Goal: Task Accomplishment & Management: Use online tool/utility

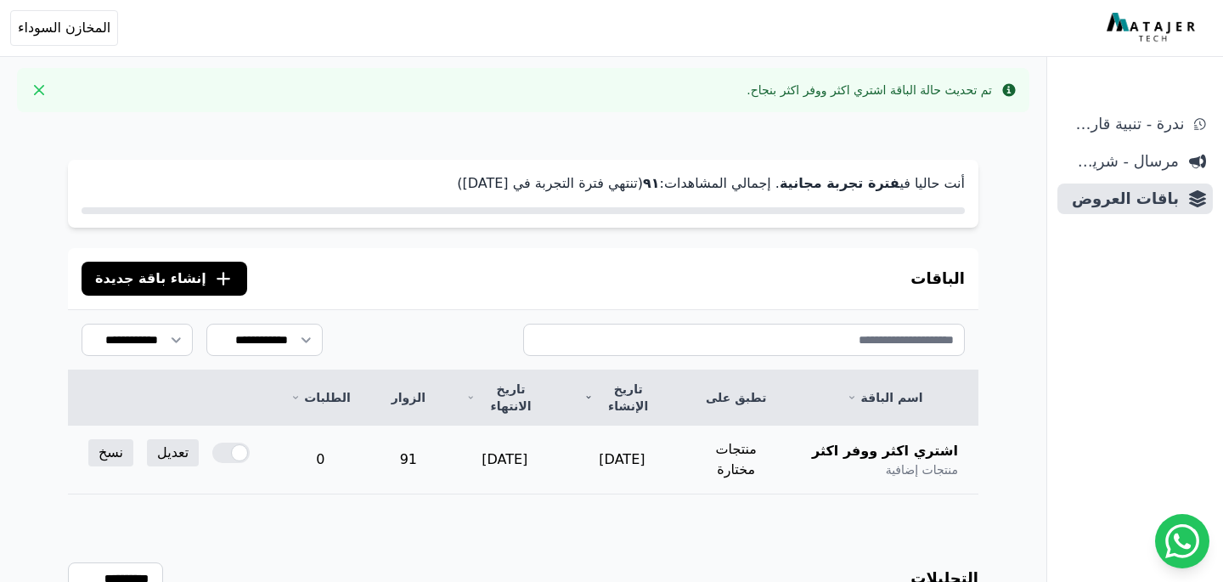
click at [233, 443] on div at bounding box center [230, 453] width 37 height 20
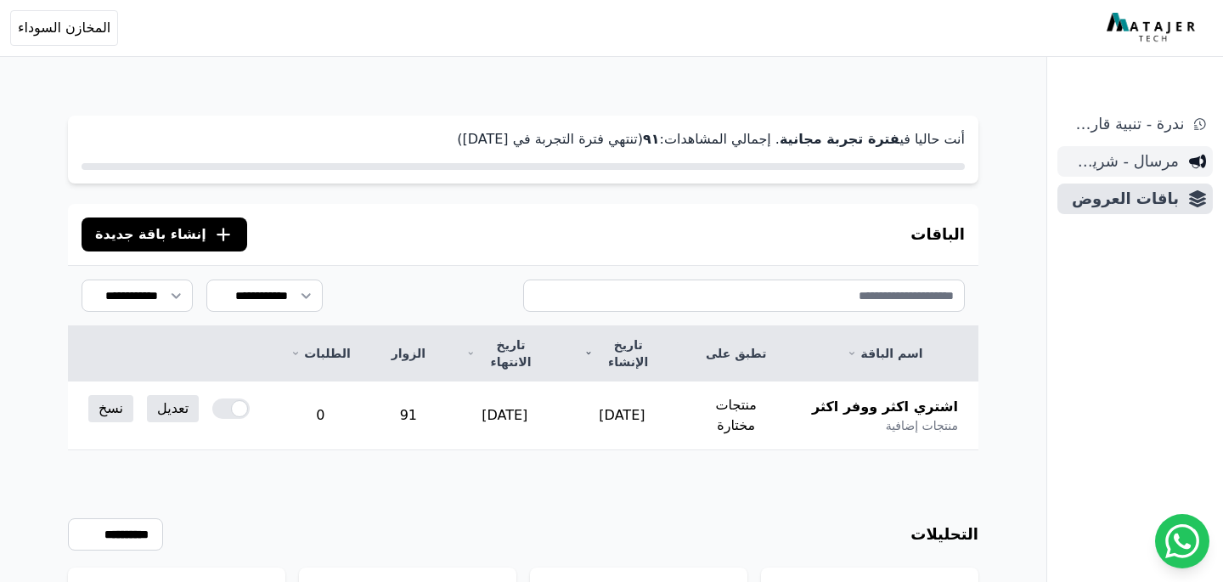
click at [1130, 163] on span "مرسال - شريط دعاية" at bounding box center [1121, 161] width 115 height 24
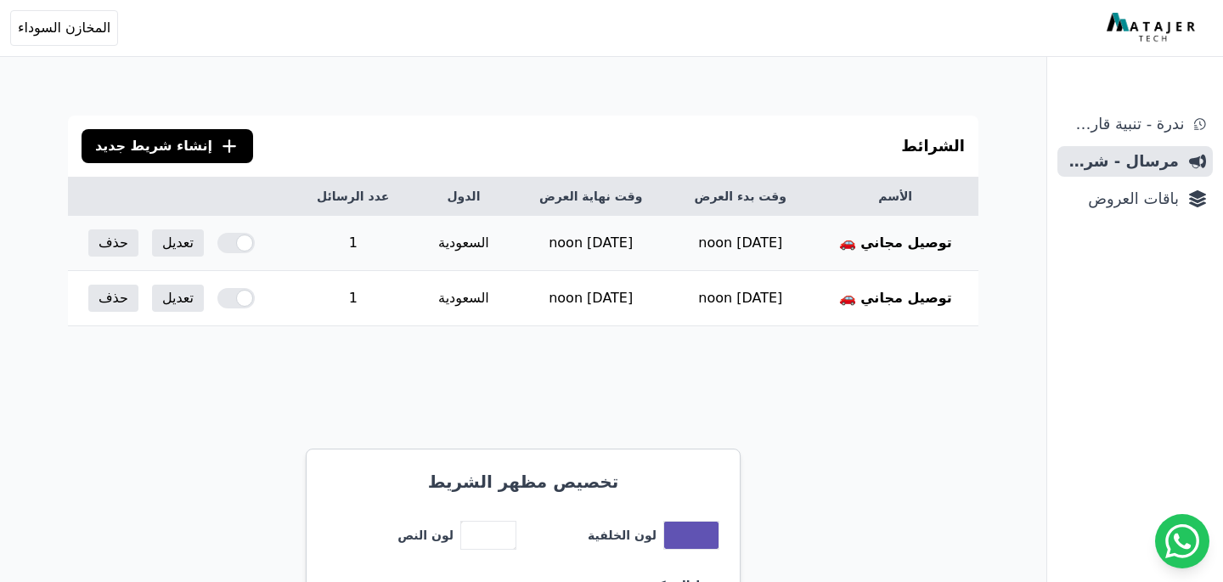
click at [232, 248] on div at bounding box center [235, 243] width 37 height 20
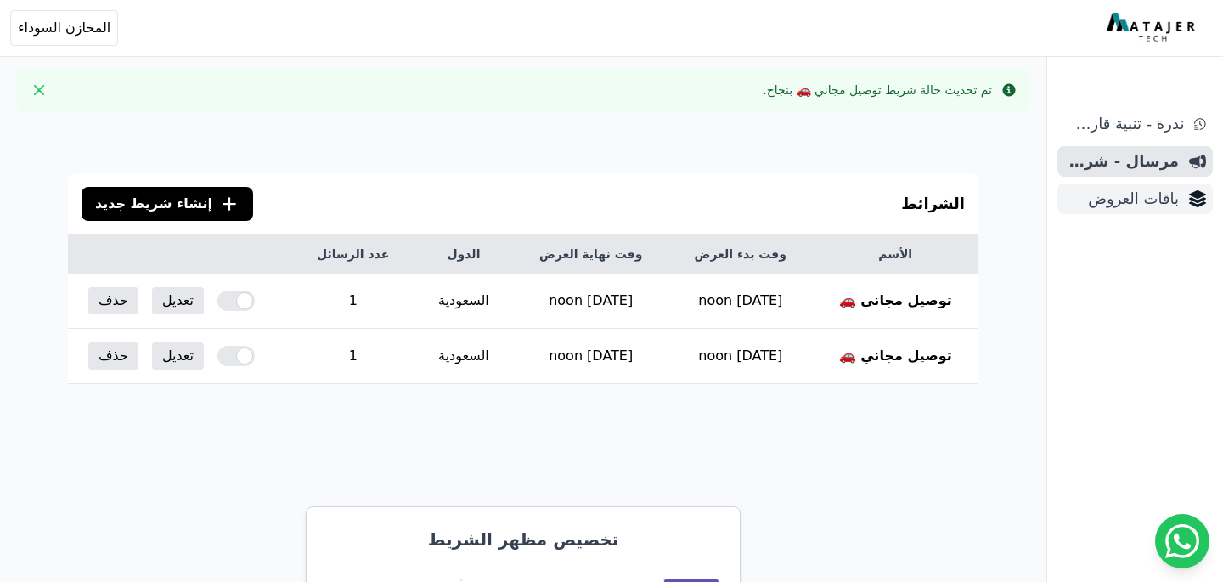
click at [1109, 196] on span "باقات العروض" at bounding box center [1121, 199] width 115 height 24
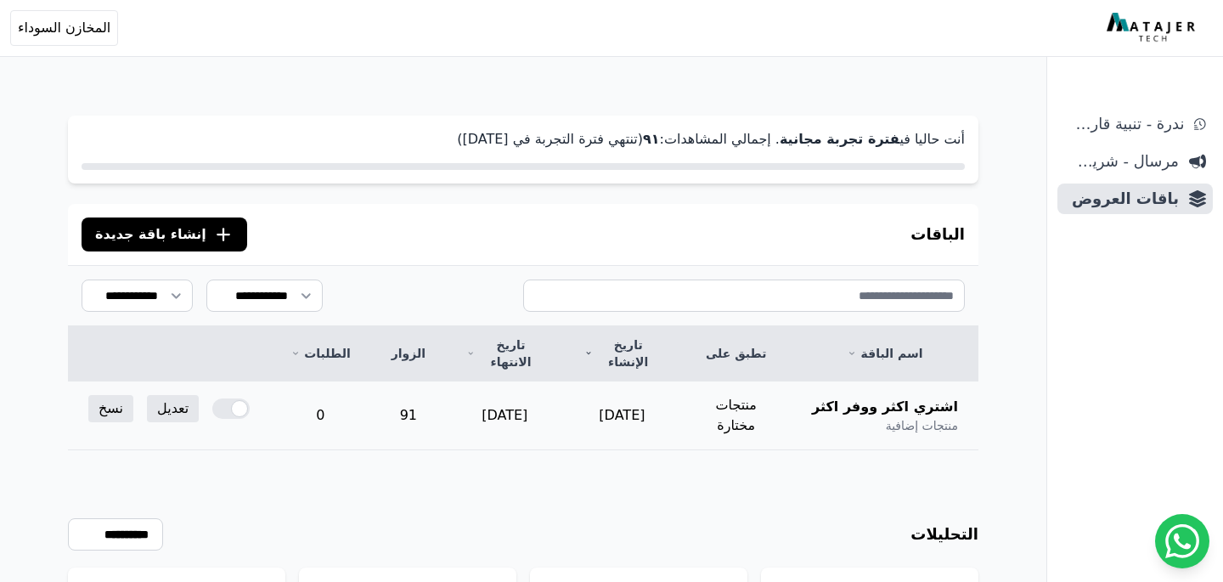
click at [230, 398] on div at bounding box center [230, 408] width 37 height 20
click at [1145, 162] on span "مرسال - شريط دعاية" at bounding box center [1121, 161] width 115 height 24
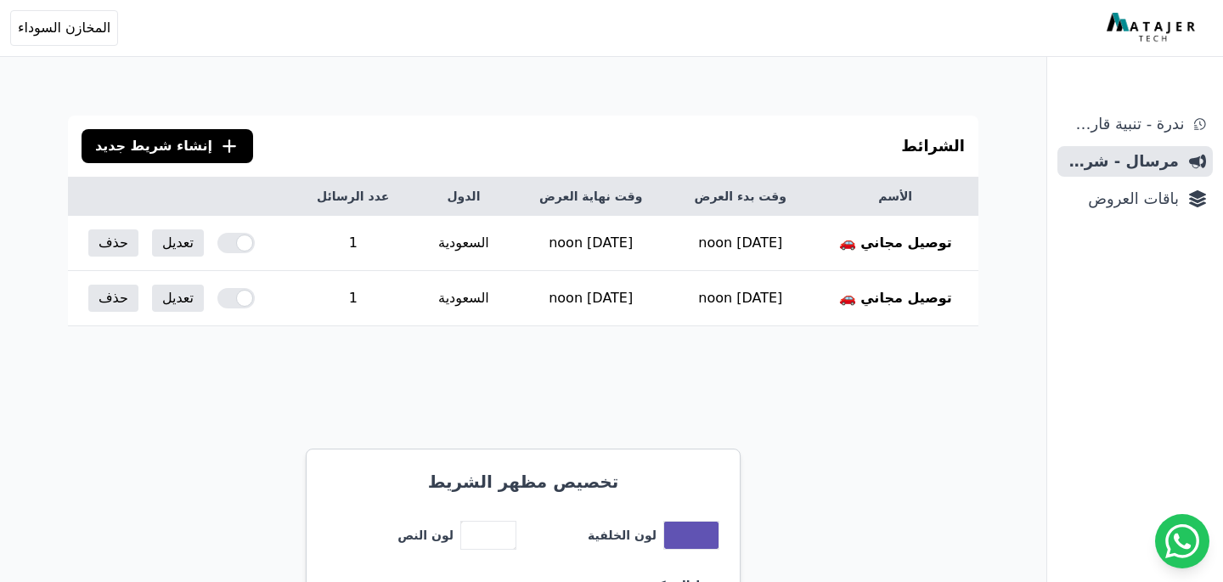
click at [1145, 162] on span "مرسال - شريط دعاية" at bounding box center [1121, 161] width 115 height 24
